Goal: Book appointment/travel/reservation

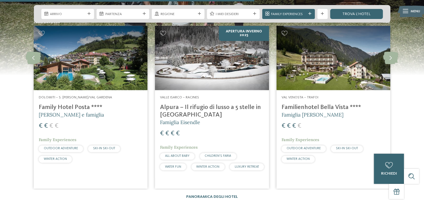
scroll to position [900, 0]
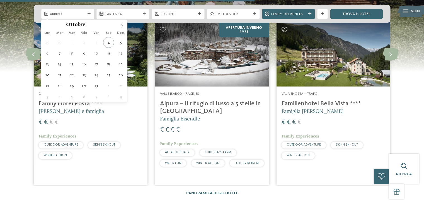
click at [58, 15] on span "Arrivo" at bounding box center [67, 14] width 35 height 5
click at [124, 25] on icon at bounding box center [123, 26] width 4 height 4
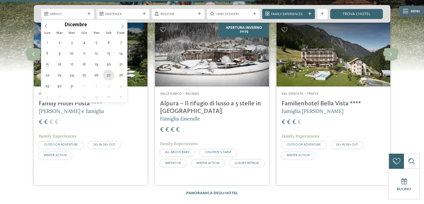
type div "27.12.2025"
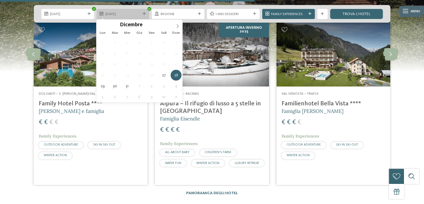
click at [145, 13] on icon at bounding box center [144, 13] width 3 height 3
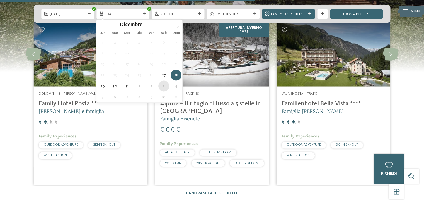
type div "03.01.2026"
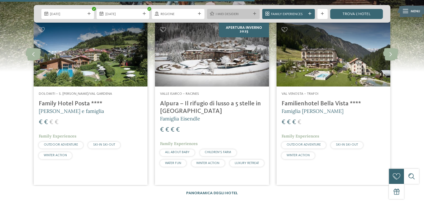
click at [255, 14] on icon at bounding box center [254, 13] width 3 height 3
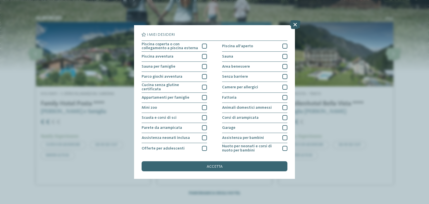
click at [294, 24] on icon at bounding box center [294, 24] width 11 height 9
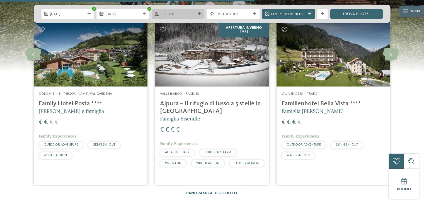
click at [184, 16] on span "Regione" at bounding box center [178, 14] width 35 height 5
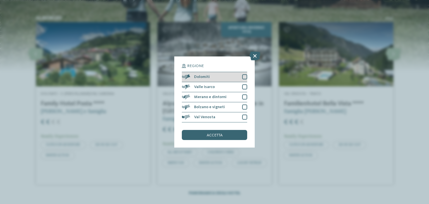
click at [243, 76] on div at bounding box center [244, 76] width 5 height 5
click at [243, 88] on div at bounding box center [244, 86] width 5 height 5
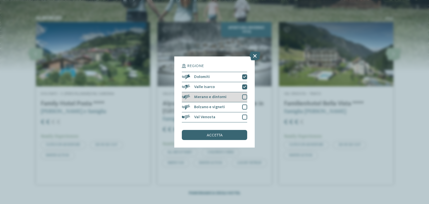
click at [243, 98] on div at bounding box center [244, 96] width 5 height 5
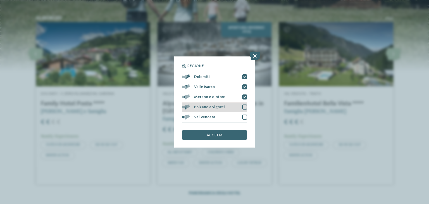
click at [243, 110] on div "Bolzano e vigneti" at bounding box center [214, 107] width 65 height 10
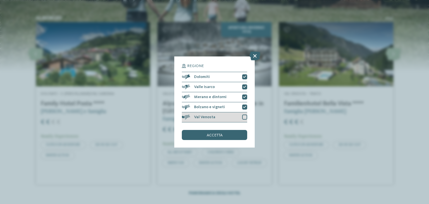
click at [244, 118] on div at bounding box center [244, 116] width 5 height 5
click at [219, 136] on span "accetta" at bounding box center [215, 135] width 16 height 4
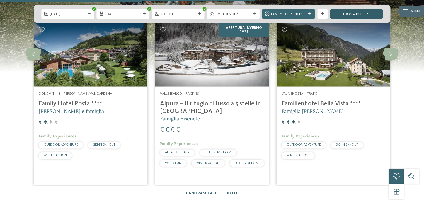
click at [350, 14] on link "trova l’hotel" at bounding box center [356, 14] width 53 height 10
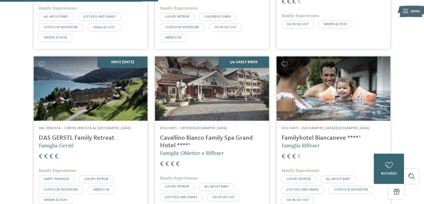
scroll to position [474, 0]
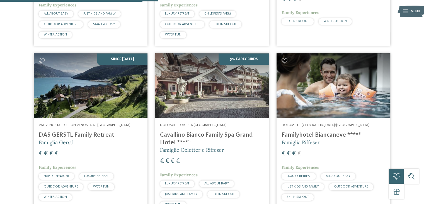
click at [321, 134] on h4 "Familyhotel Biancaneve ****ˢ" at bounding box center [334, 135] width 104 height 8
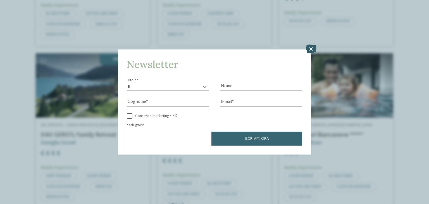
click at [313, 50] on icon at bounding box center [310, 49] width 11 height 9
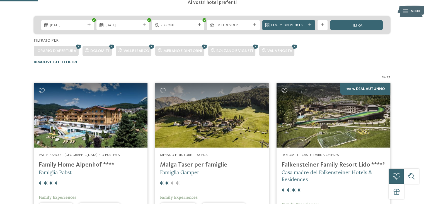
scroll to position [106, 0]
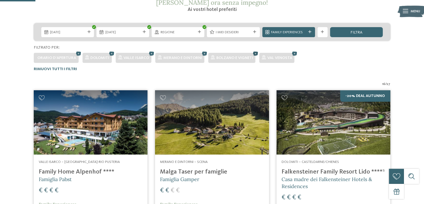
click at [255, 53] on icon at bounding box center [256, 53] width 8 height 7
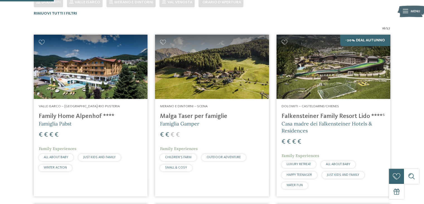
scroll to position [0, 0]
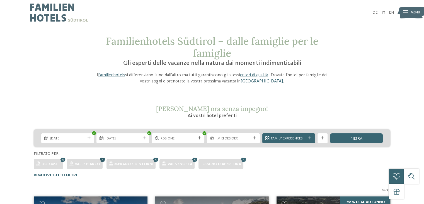
click at [103, 160] on icon at bounding box center [103, 159] width 8 height 7
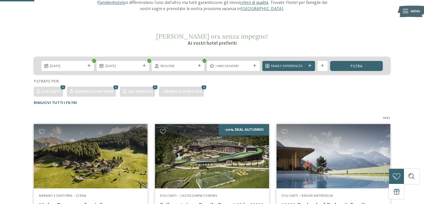
scroll to position [50, 0]
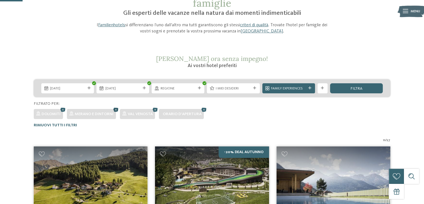
click at [114, 109] on icon at bounding box center [116, 109] width 8 height 7
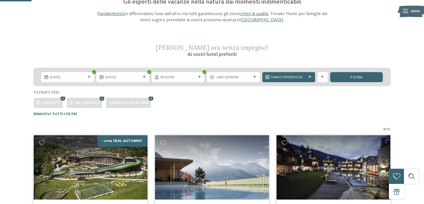
scroll to position [57, 0]
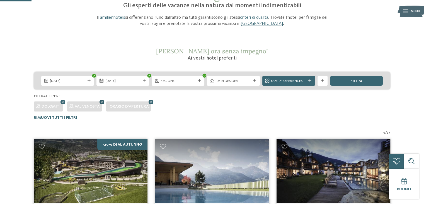
click at [102, 101] on icon at bounding box center [103, 102] width 8 height 7
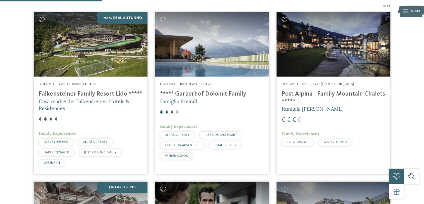
scroll to position [187, 0]
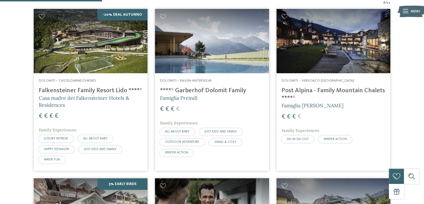
click at [312, 91] on h4 "Post Alpina - Family Mountain Chalets ****ˢ" at bounding box center [334, 94] width 104 height 15
click at [299, 91] on h4 "Post Alpina - Family Mountain Chalets ****ˢ" at bounding box center [334, 94] width 104 height 15
click at [201, 91] on h4 "****ˢ Garberhof Dolomit Family" at bounding box center [212, 91] width 104 height 8
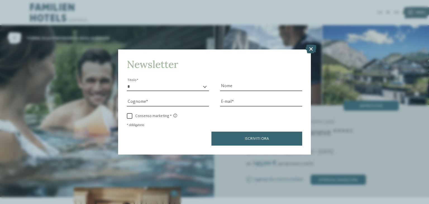
click at [309, 49] on icon at bounding box center [310, 49] width 11 height 9
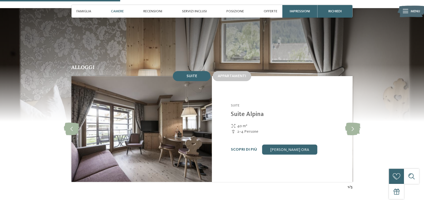
scroll to position [515, 0]
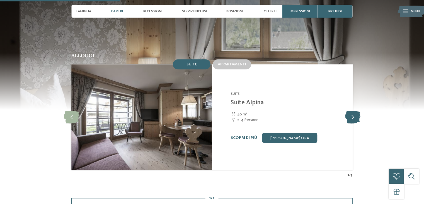
click at [353, 111] on icon at bounding box center [352, 117] width 15 height 13
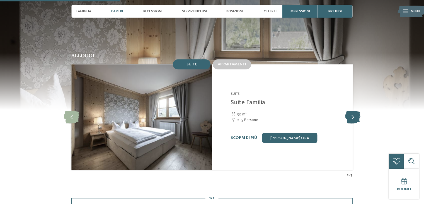
click at [353, 111] on icon at bounding box center [352, 117] width 15 height 13
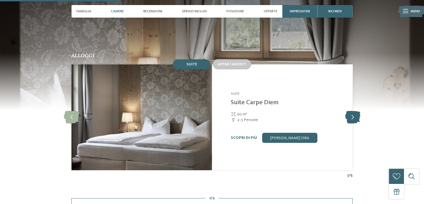
click at [353, 111] on icon at bounding box center [352, 117] width 15 height 13
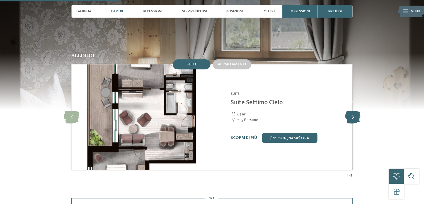
click at [353, 111] on icon at bounding box center [352, 117] width 15 height 13
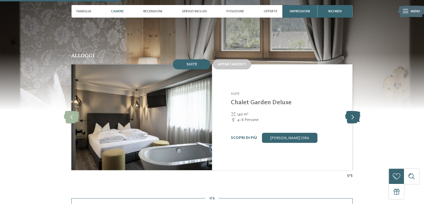
click at [353, 111] on icon at bounding box center [352, 117] width 15 height 13
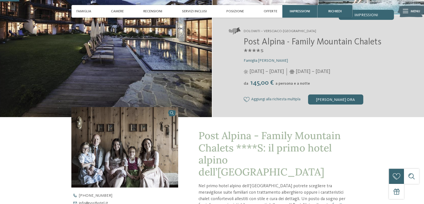
scroll to position [0, 0]
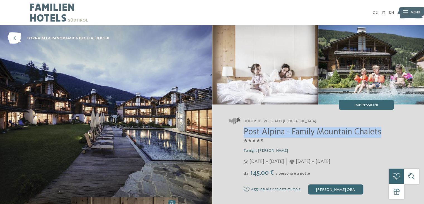
drag, startPoint x: 244, startPoint y: 131, endPoint x: 382, endPoint y: 131, distance: 138.1
click at [382, 131] on span "Post Alpina - Family Mountain Chalets ****ˢ" at bounding box center [313, 138] width 138 height 20
copy span "Post Alpina - Family Mountain Chalets"
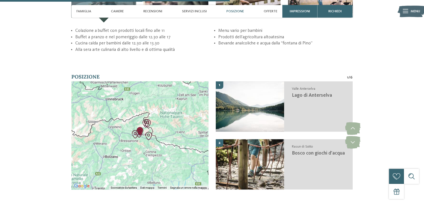
scroll to position [1082, 0]
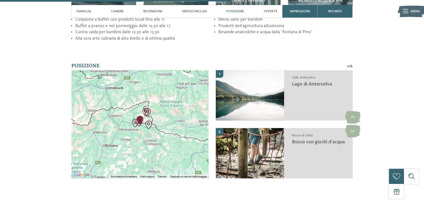
click at [140, 118] on img "Kids Area Panorama" at bounding box center [139, 122] width 8 height 8
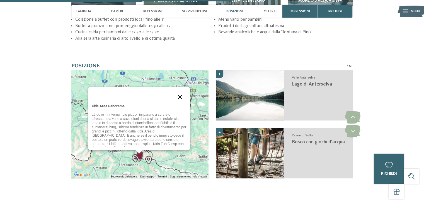
click at [181, 92] on button "Chiudi" at bounding box center [179, 96] width 13 height 13
